Goal: Task Accomplishment & Management: Use online tool/utility

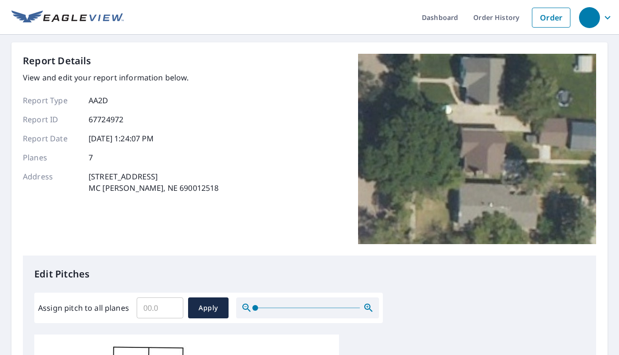
click at [149, 311] on input "Assign pitch to all planes" at bounding box center [160, 308] width 47 height 27
type input "8"
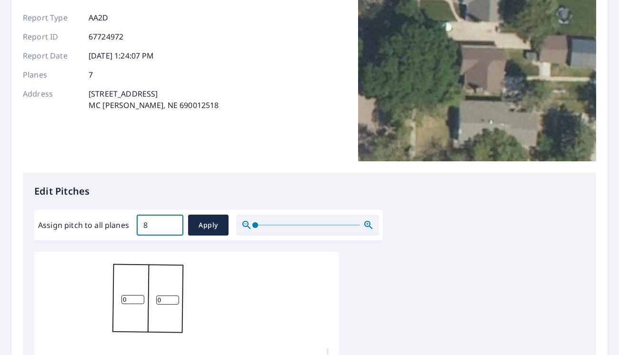
scroll to position [286, 0]
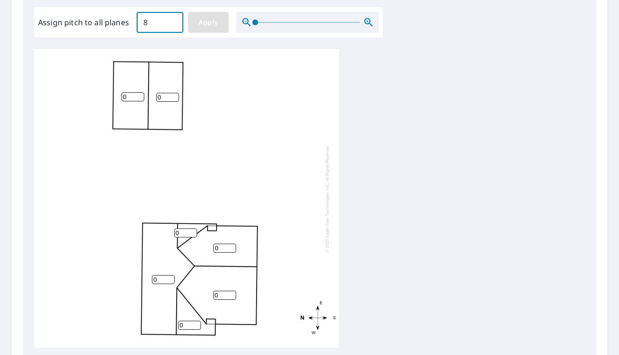
click at [215, 26] on span "Apply" at bounding box center [208, 23] width 25 height 12
type input "8"
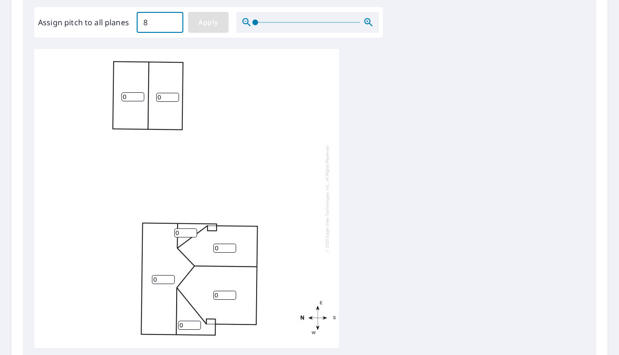
type input "8"
click at [125, 97] on input "8" at bounding box center [133, 96] width 23 height 9
type input "7"
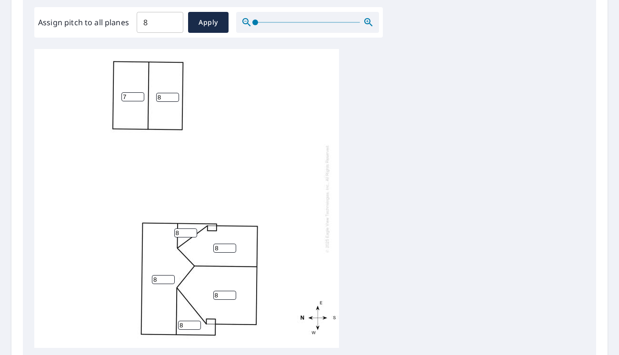
click at [164, 98] on input "8" at bounding box center [167, 97] width 23 height 9
type input "7"
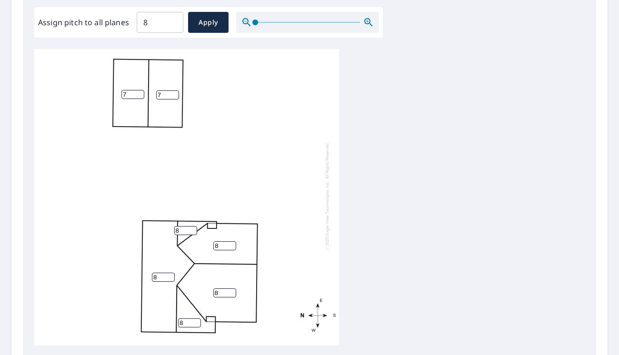
scroll to position [10, 0]
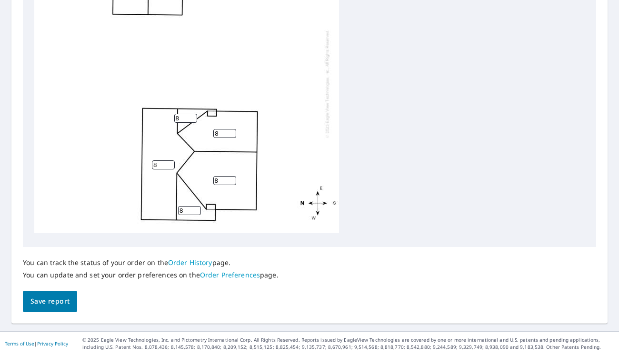
click at [51, 297] on span "Save report" at bounding box center [49, 302] width 39 height 12
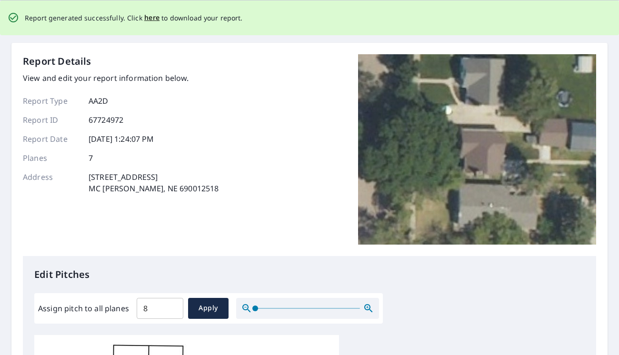
scroll to position [0, 0]
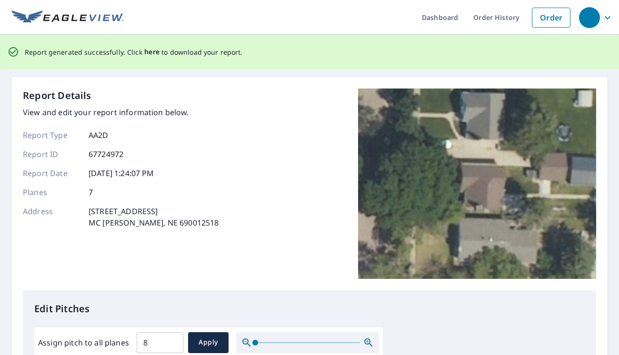
click at [150, 51] on span "here" at bounding box center [152, 52] width 16 height 12
